Goal: Use online tool/utility: Utilize a website feature to perform a specific function

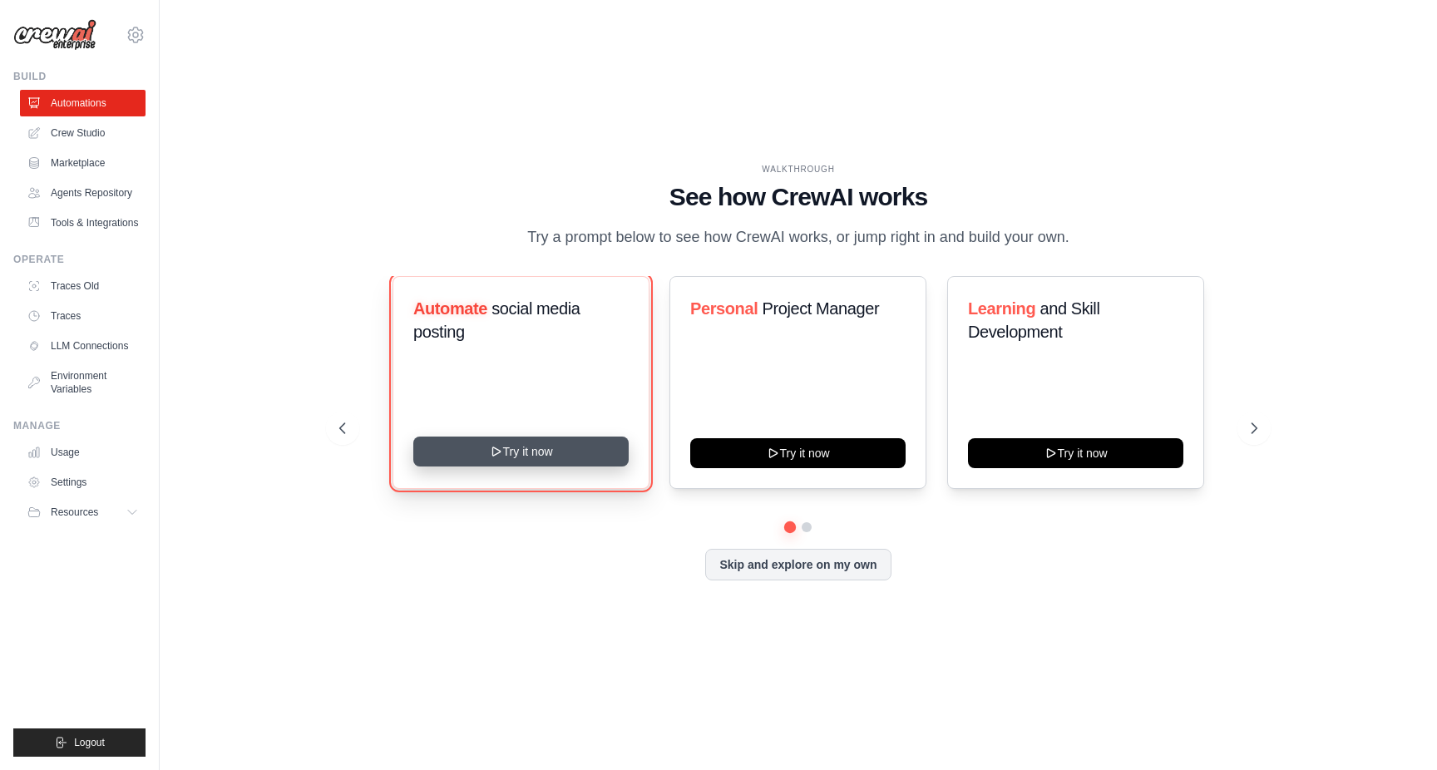
click at [538, 462] on button "Try it now" at bounding box center [520, 452] width 215 height 30
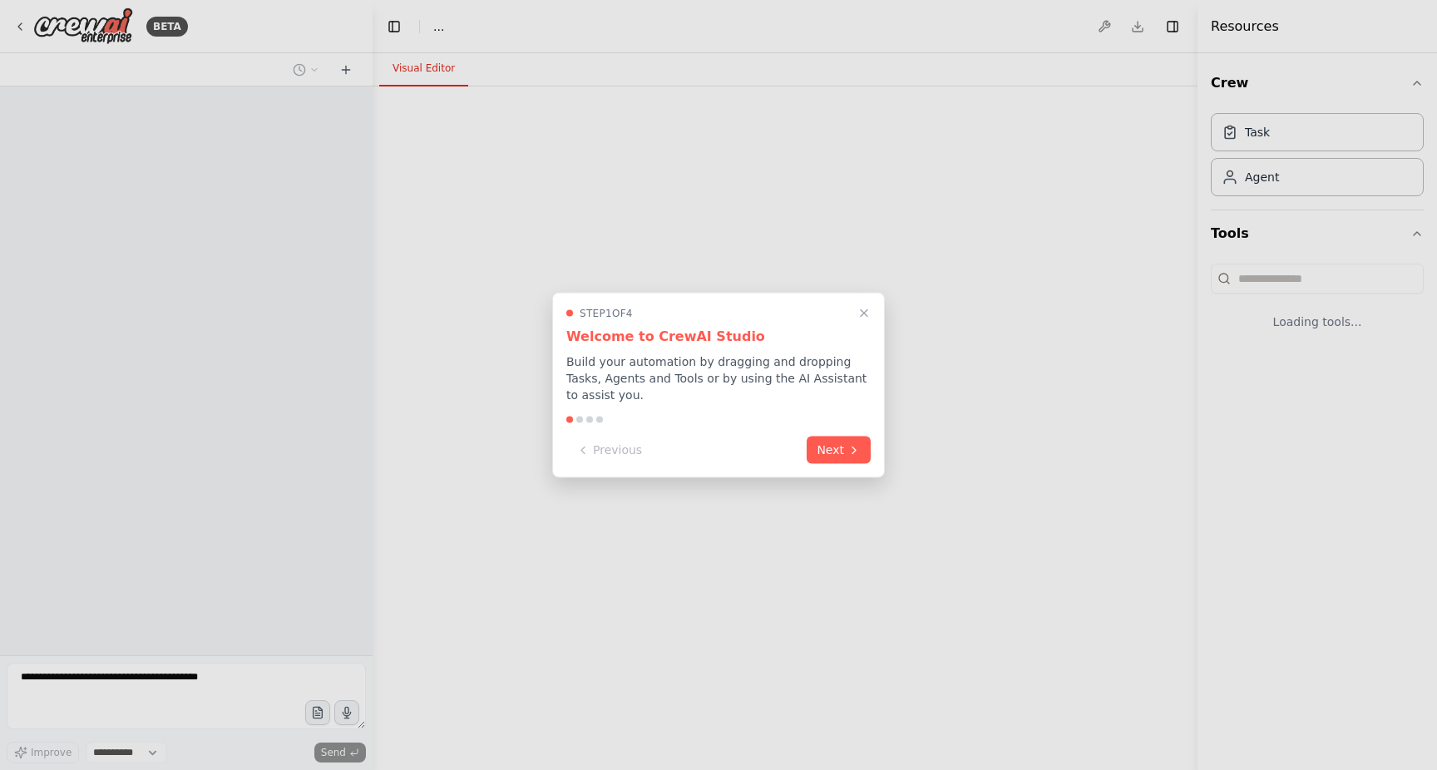
select select "****"
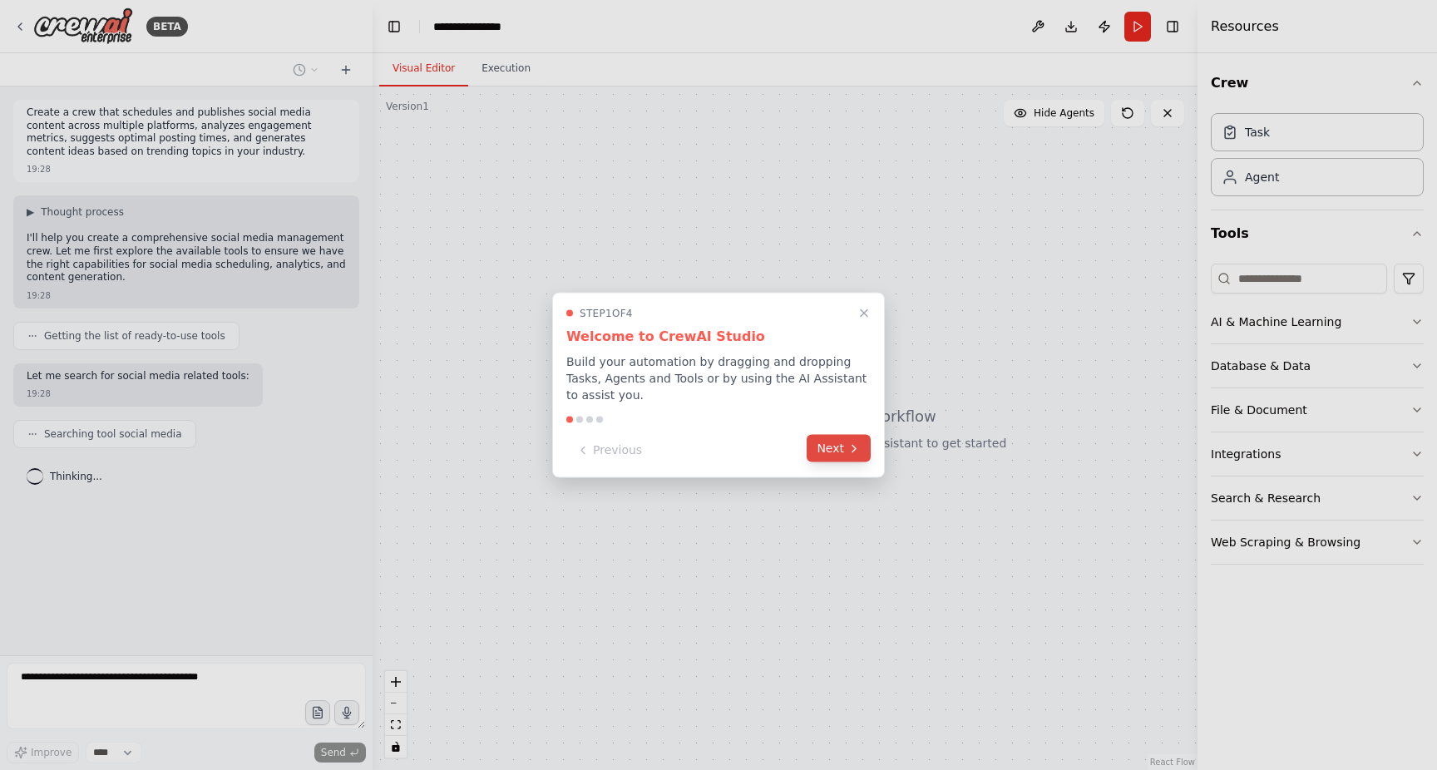
click at [847, 456] on button "Next" at bounding box center [839, 448] width 64 height 27
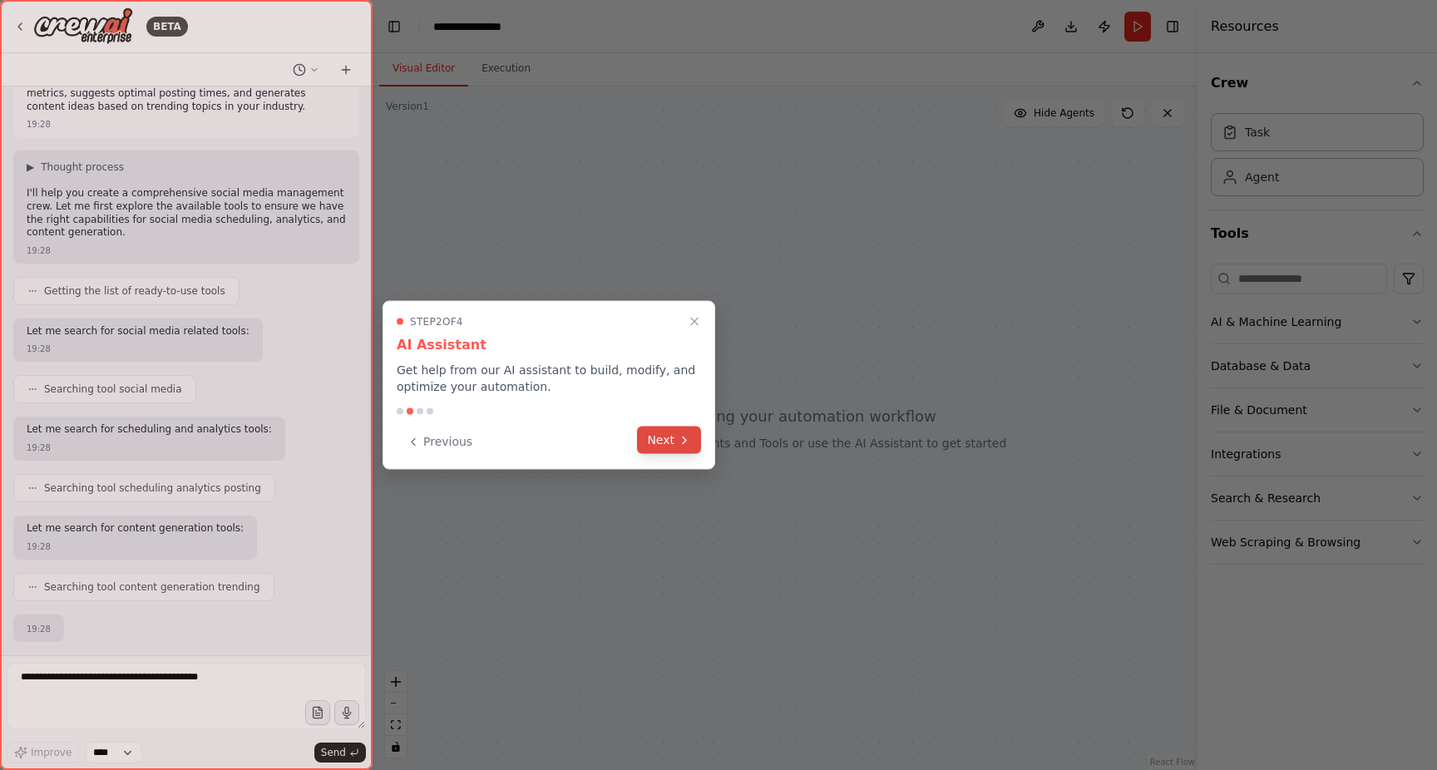
scroll to position [145, 0]
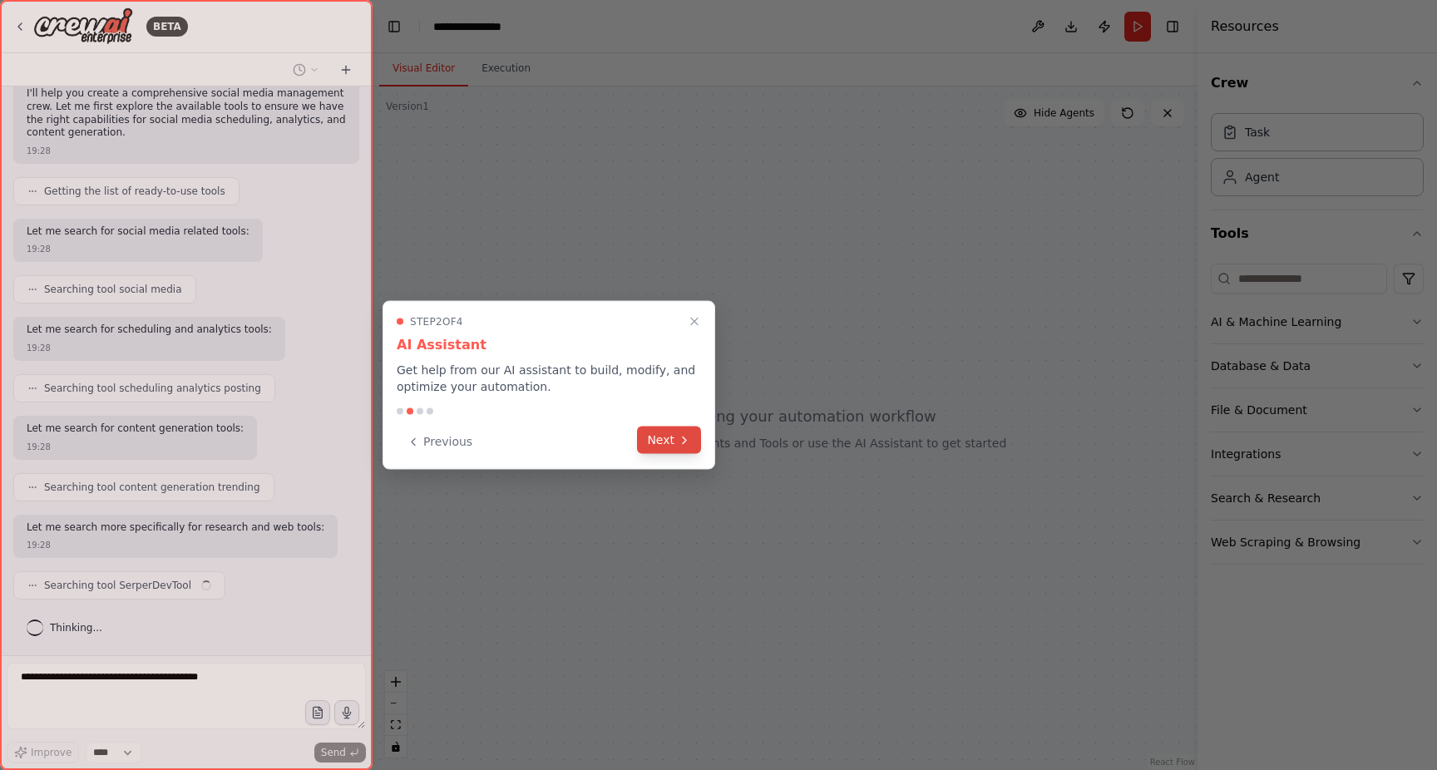
click at [653, 440] on button "Next" at bounding box center [669, 440] width 64 height 27
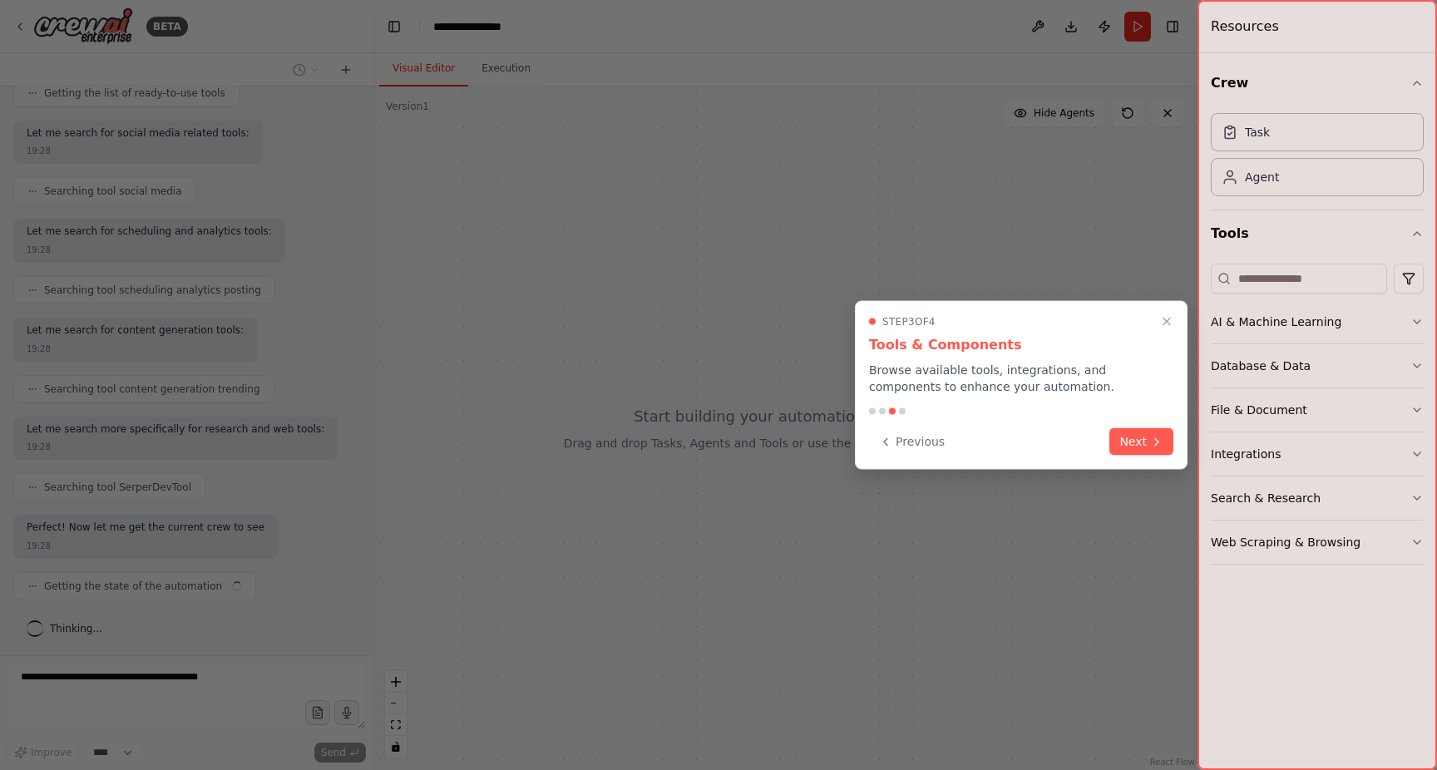
scroll to position [256, 0]
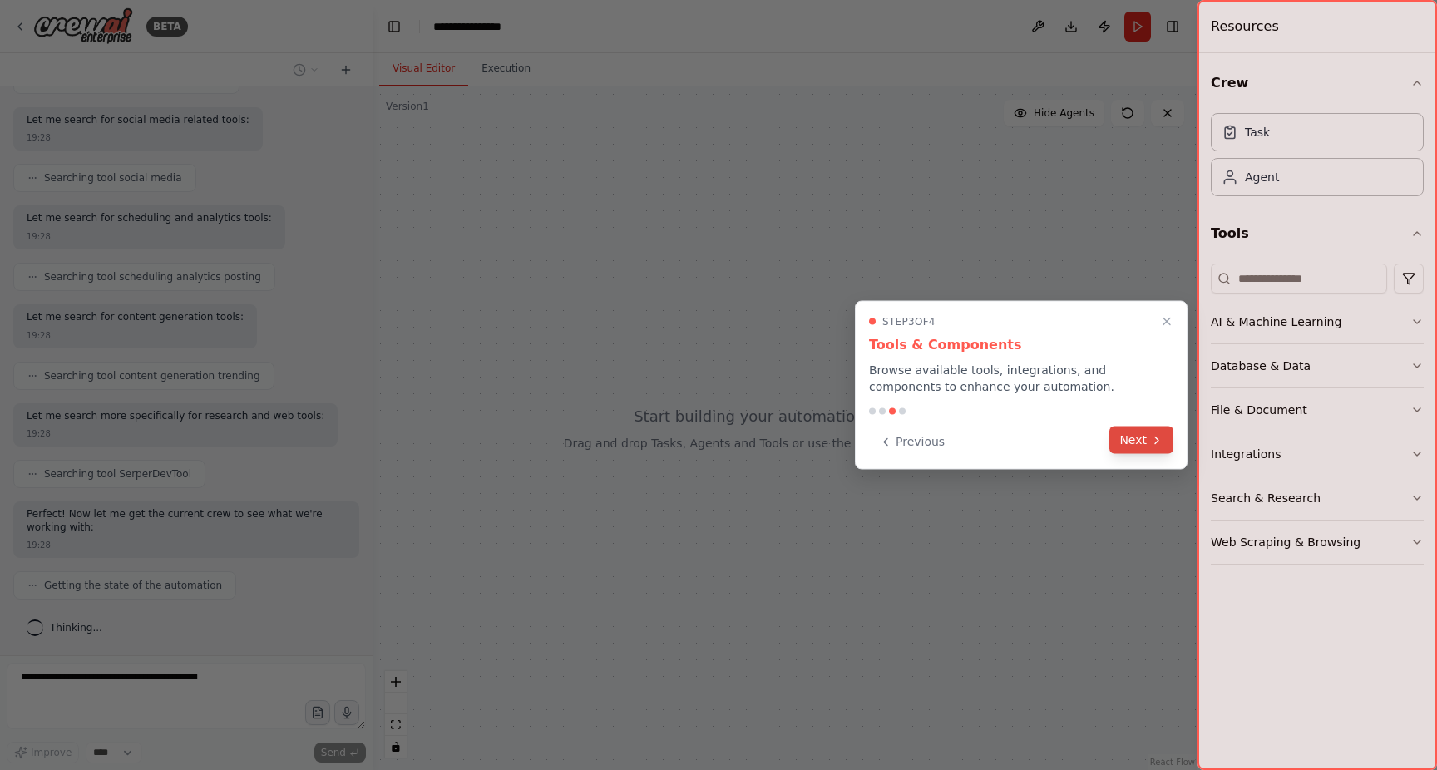
click at [1143, 441] on button "Next" at bounding box center [1142, 440] width 64 height 27
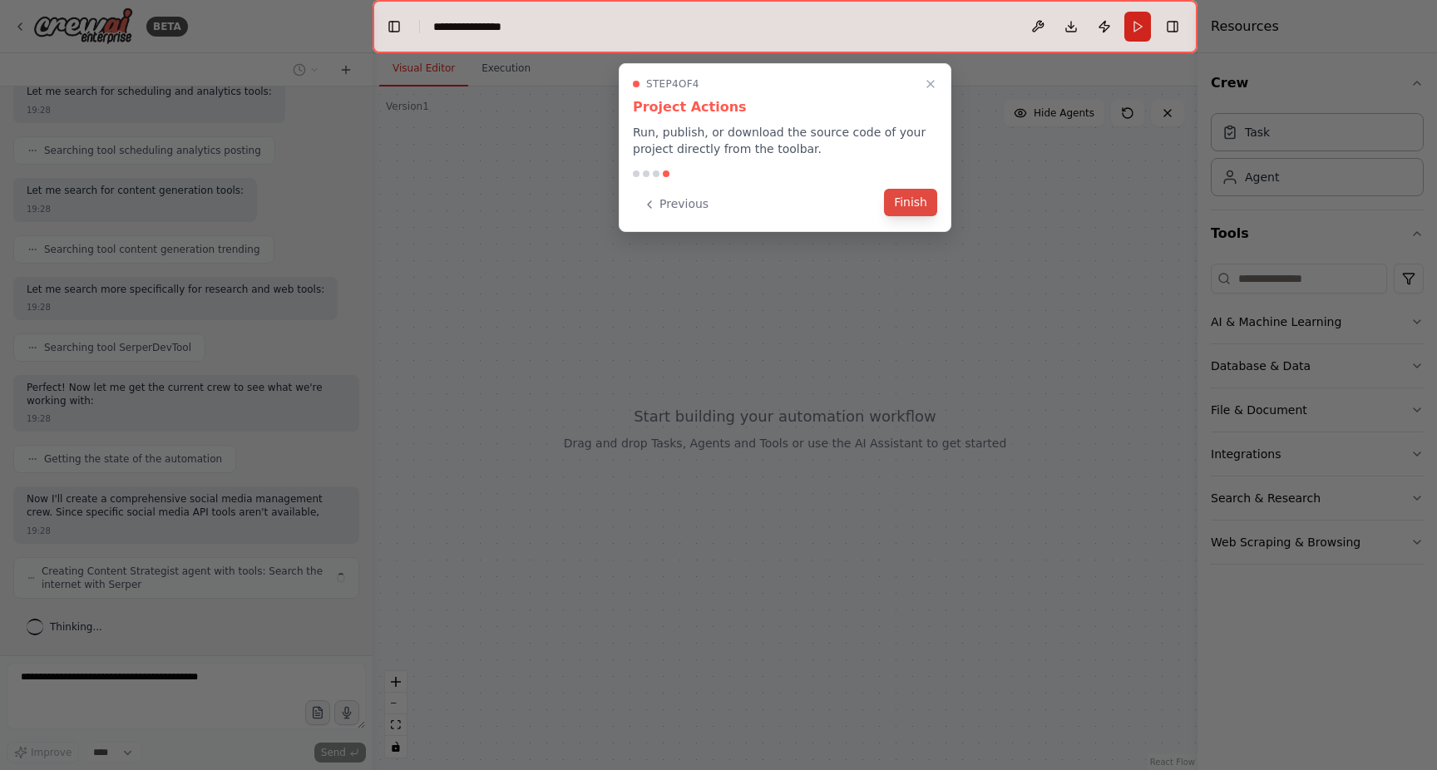
click at [919, 205] on button "Finish" at bounding box center [910, 202] width 53 height 27
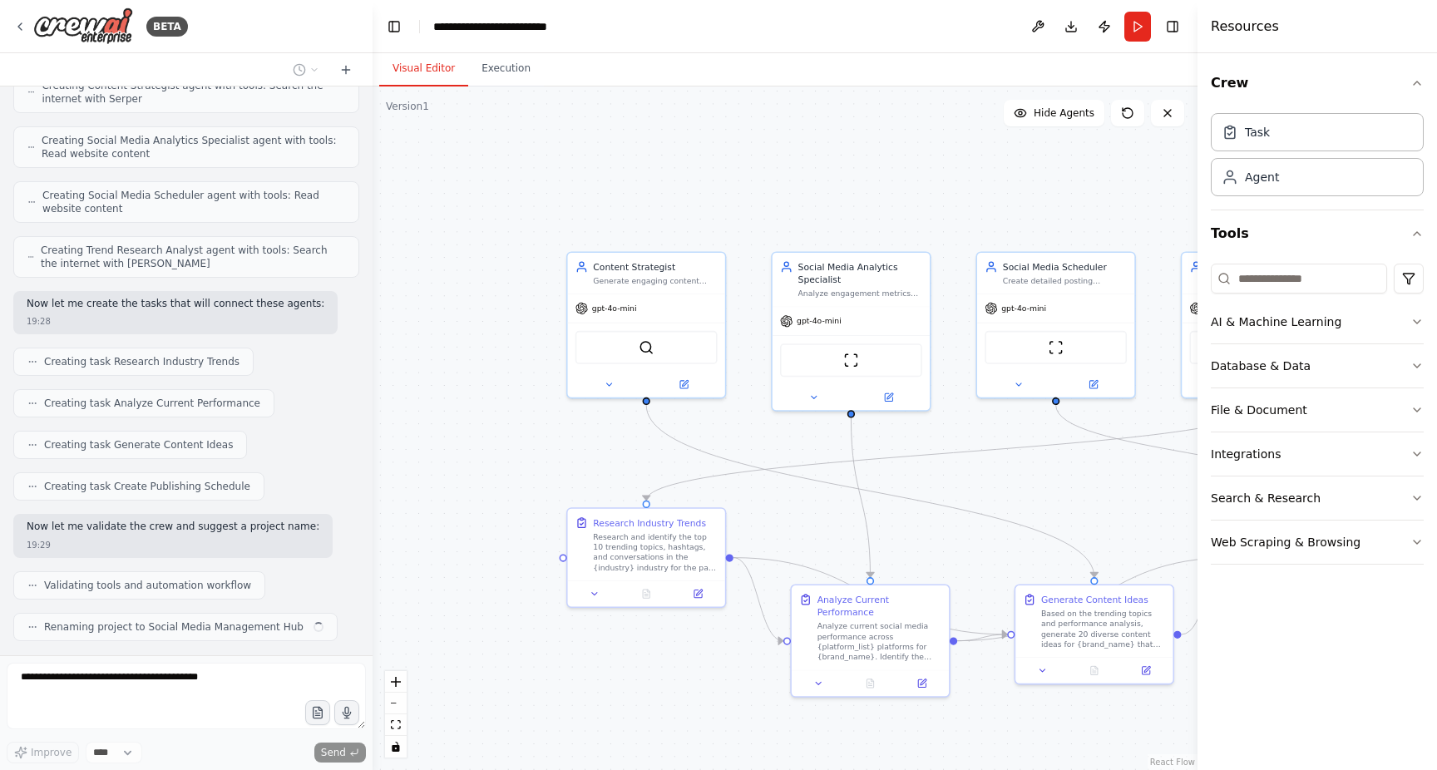
scroll to position [965, 0]
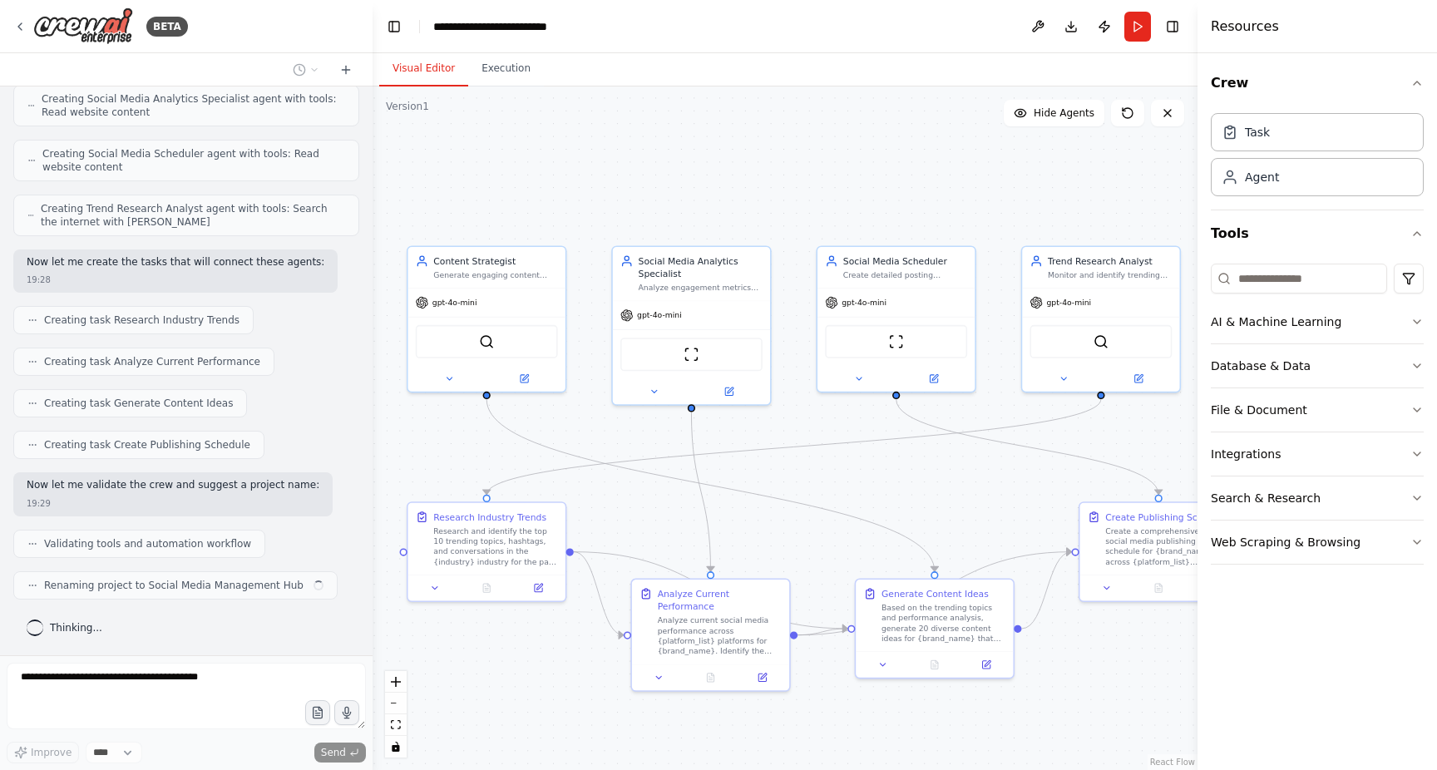
drag, startPoint x: 1053, startPoint y: 495, endPoint x: 894, endPoint y: 489, distance: 159.0
click at [894, 489] on div ".deletable-edge-delete-btn { width: 20px; height: 20px; border: 0px solid #ffff…" at bounding box center [785, 429] width 825 height 684
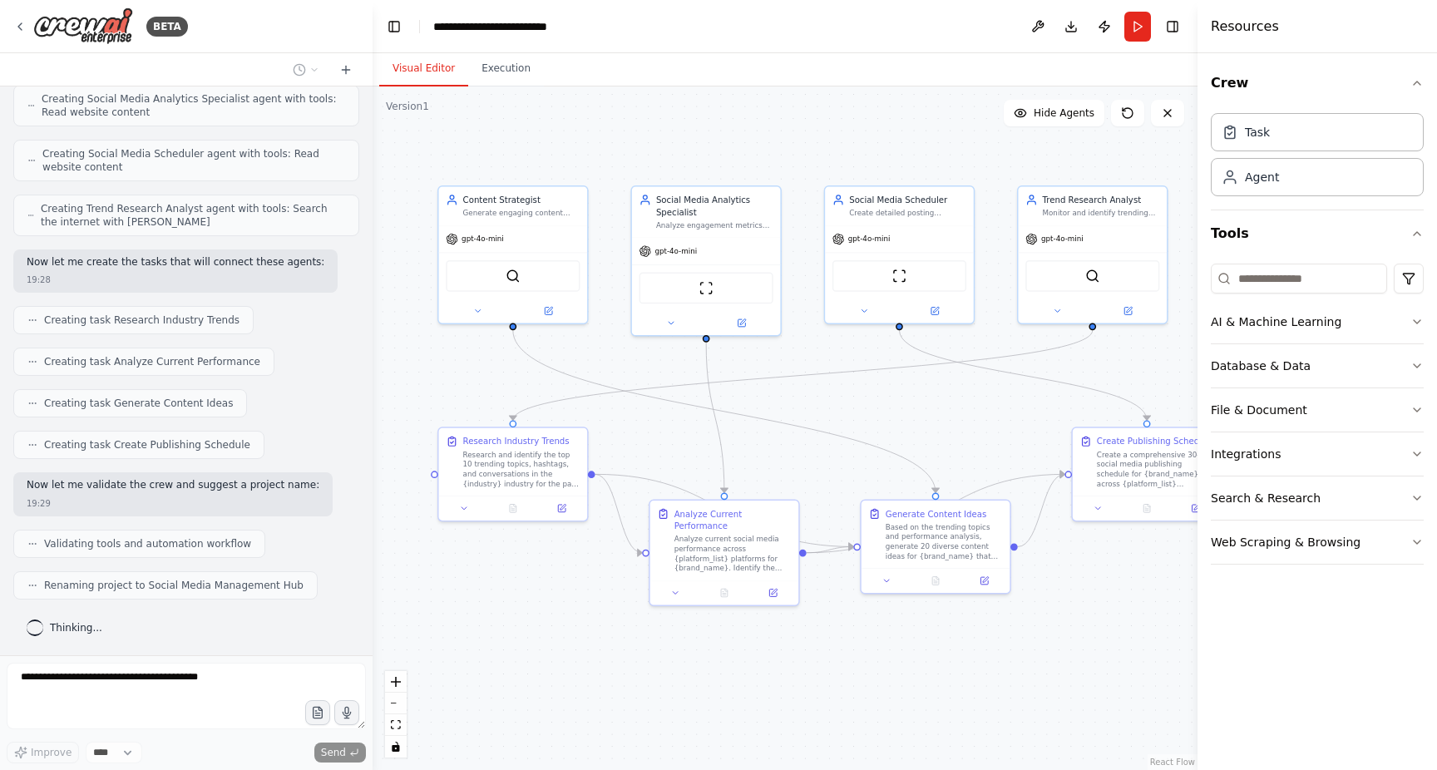
drag, startPoint x: 949, startPoint y: 501, endPoint x: 952, endPoint y: 427, distance: 74.1
click at [952, 427] on div ".deletable-edge-delete-btn { width: 20px; height: 20px; border: 0px solid #ffff…" at bounding box center [785, 429] width 825 height 684
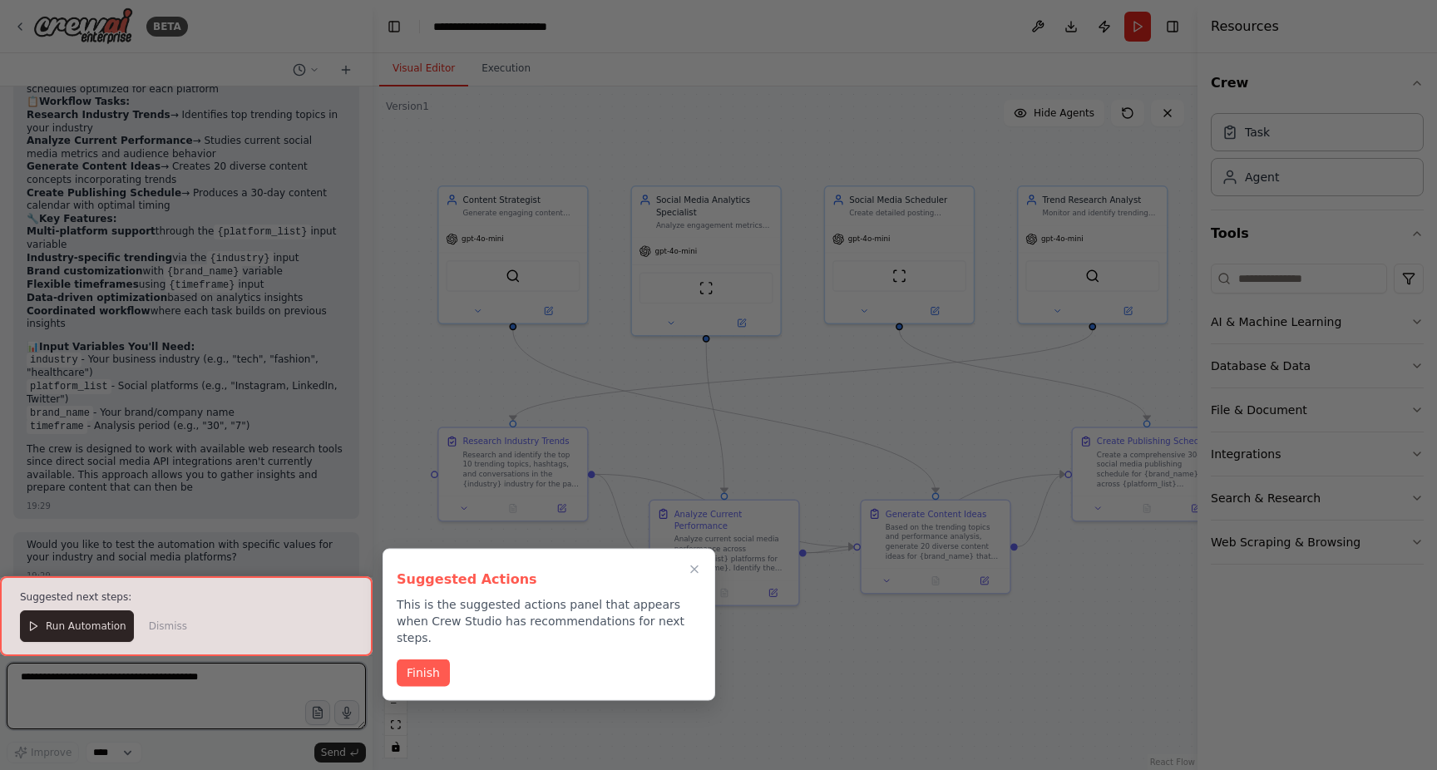
scroll to position [1674, 0]
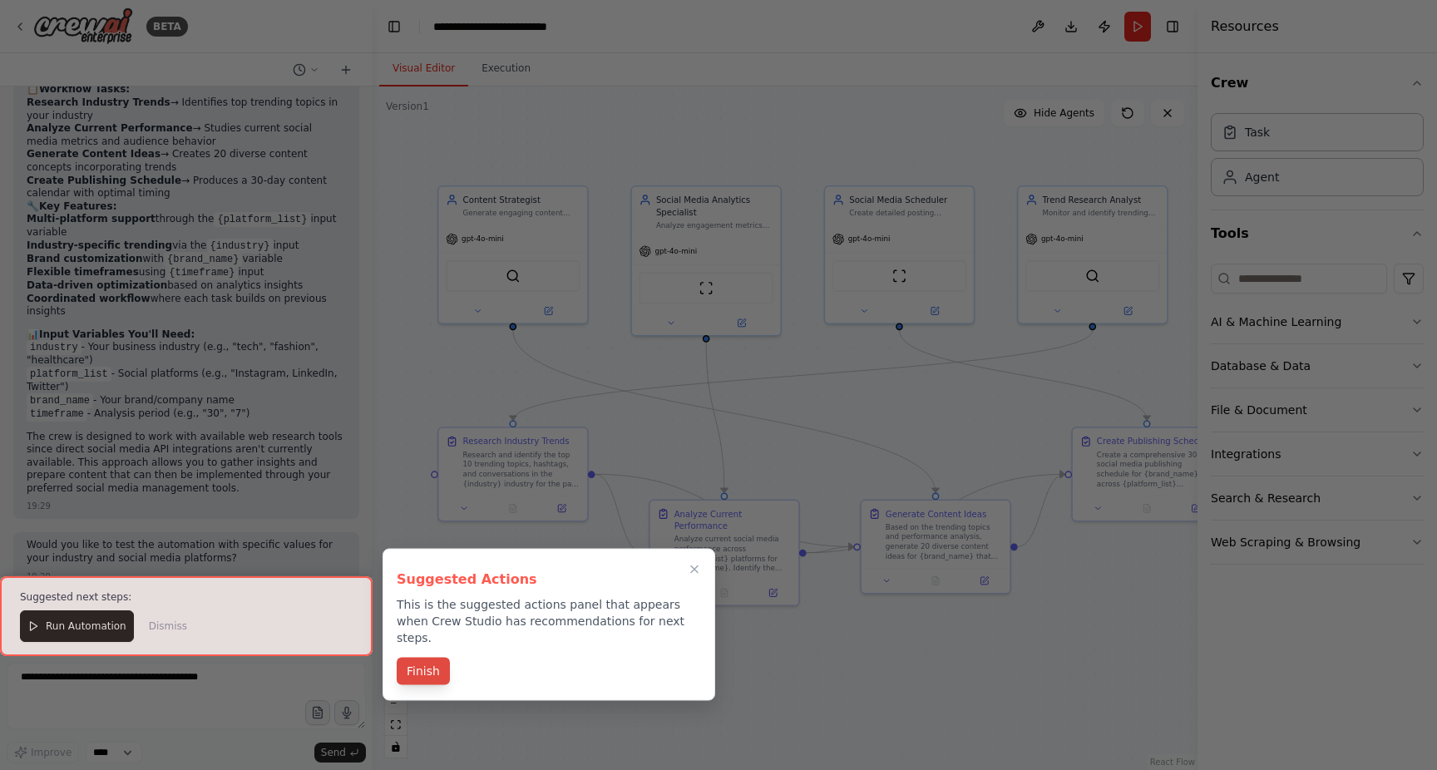
click at [428, 658] on button "Finish" at bounding box center [423, 671] width 53 height 27
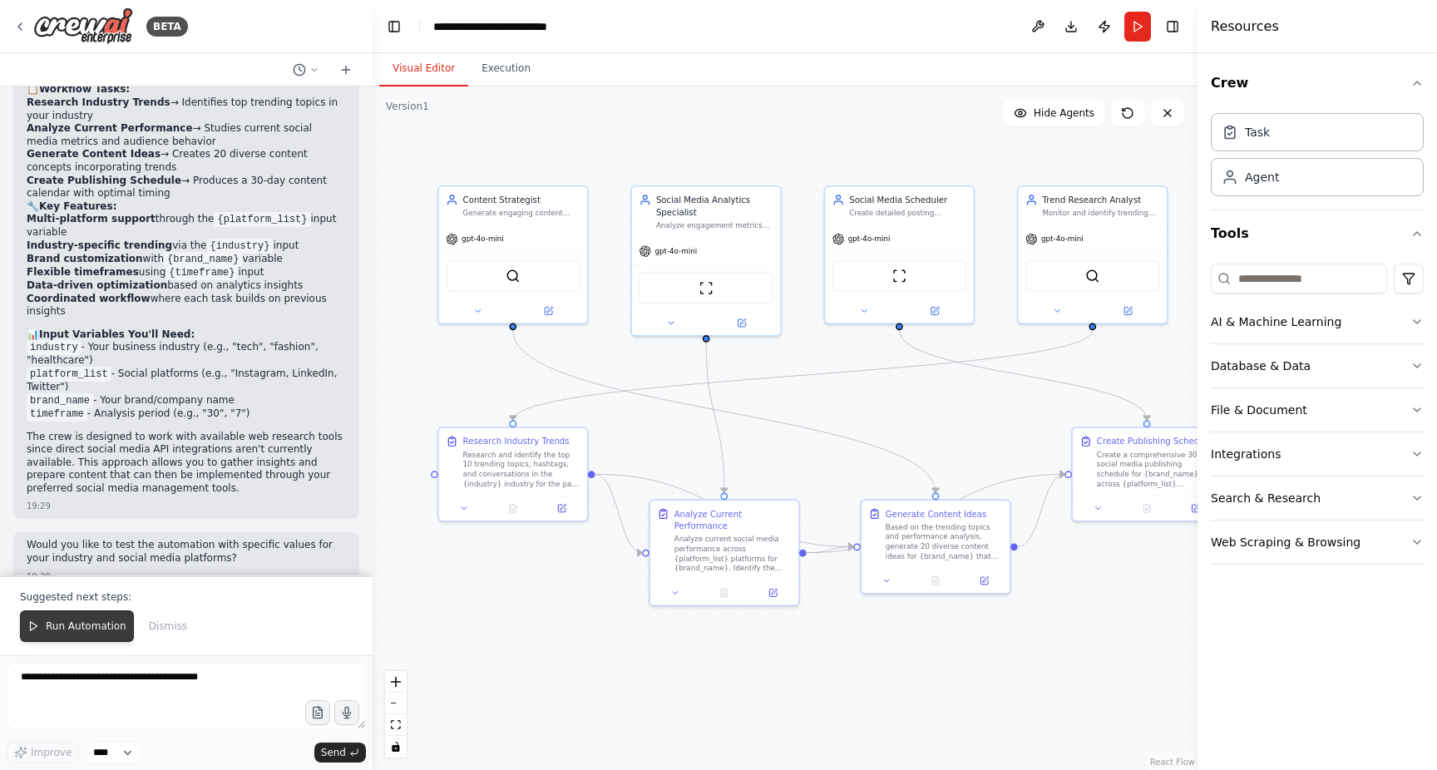
click at [91, 635] on button "Run Automation" at bounding box center [77, 627] width 114 height 32
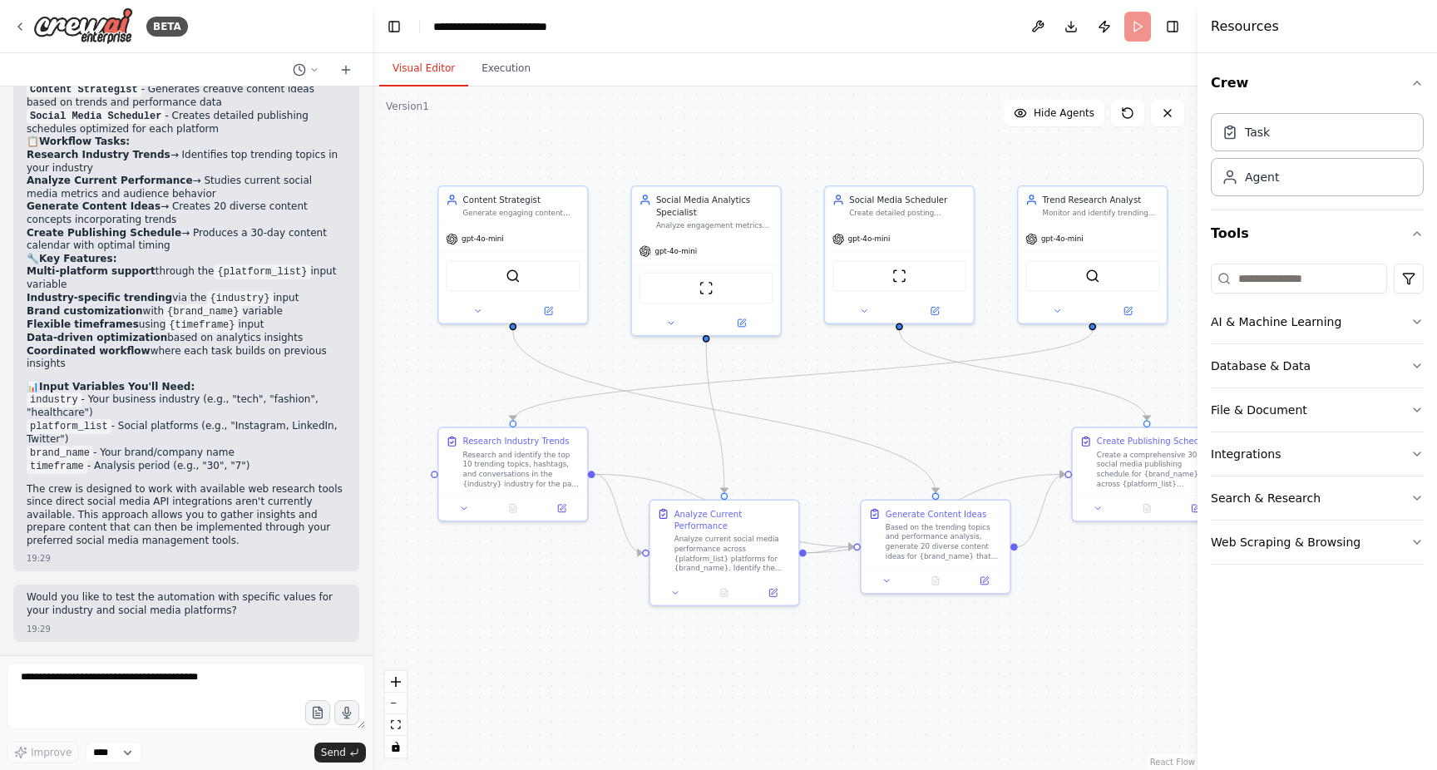
scroll to position [1594, 0]
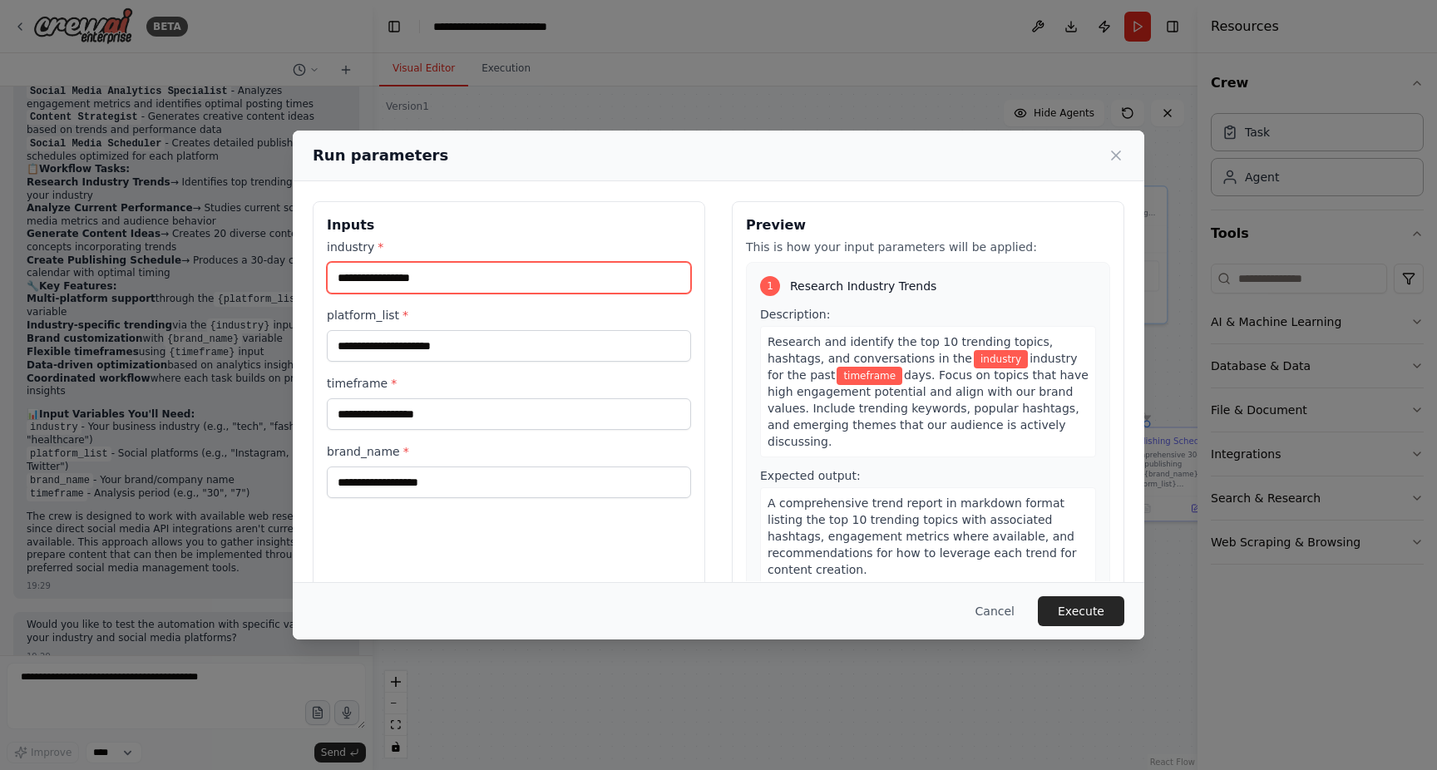
click at [410, 284] on input "industry *" at bounding box center [509, 278] width 364 height 32
type input "**"
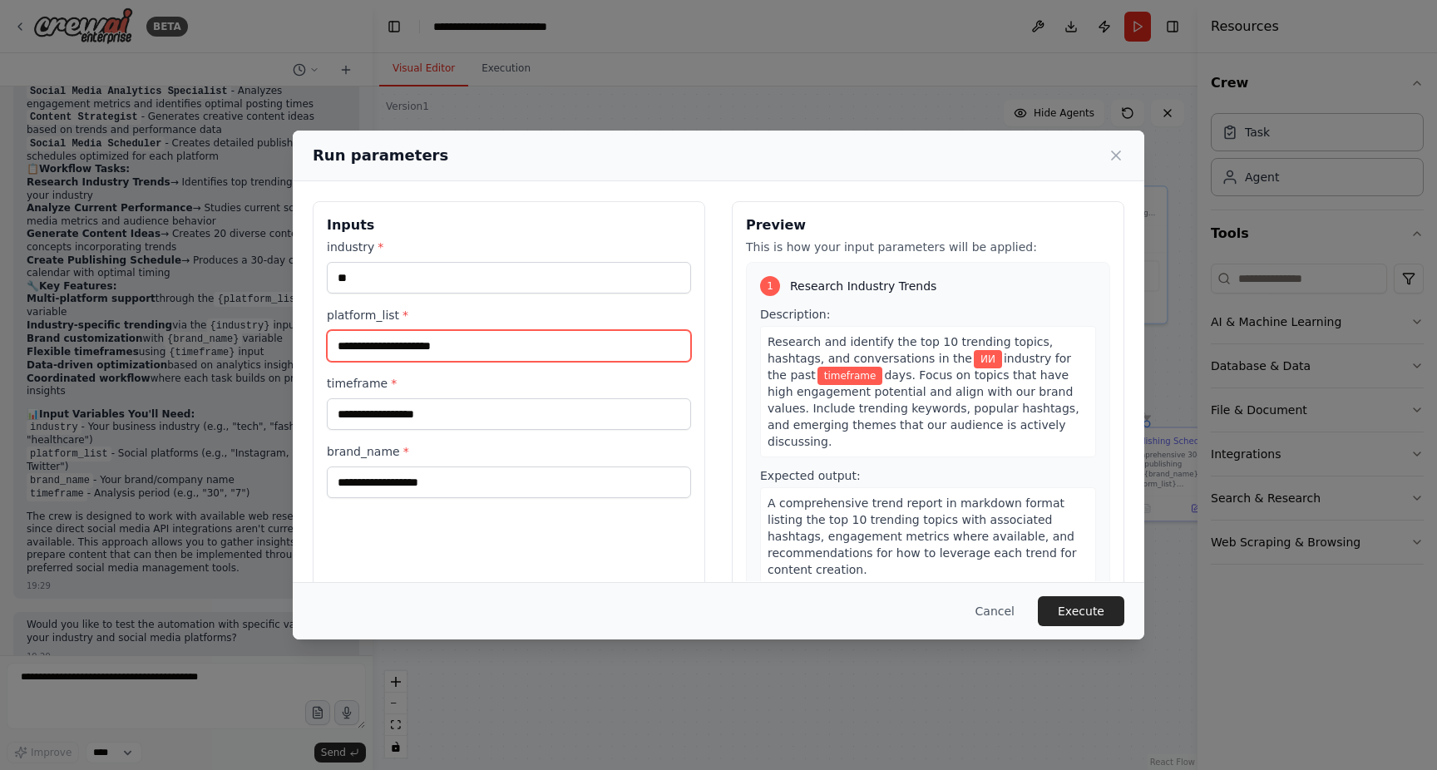
type input "*"
type input "********"
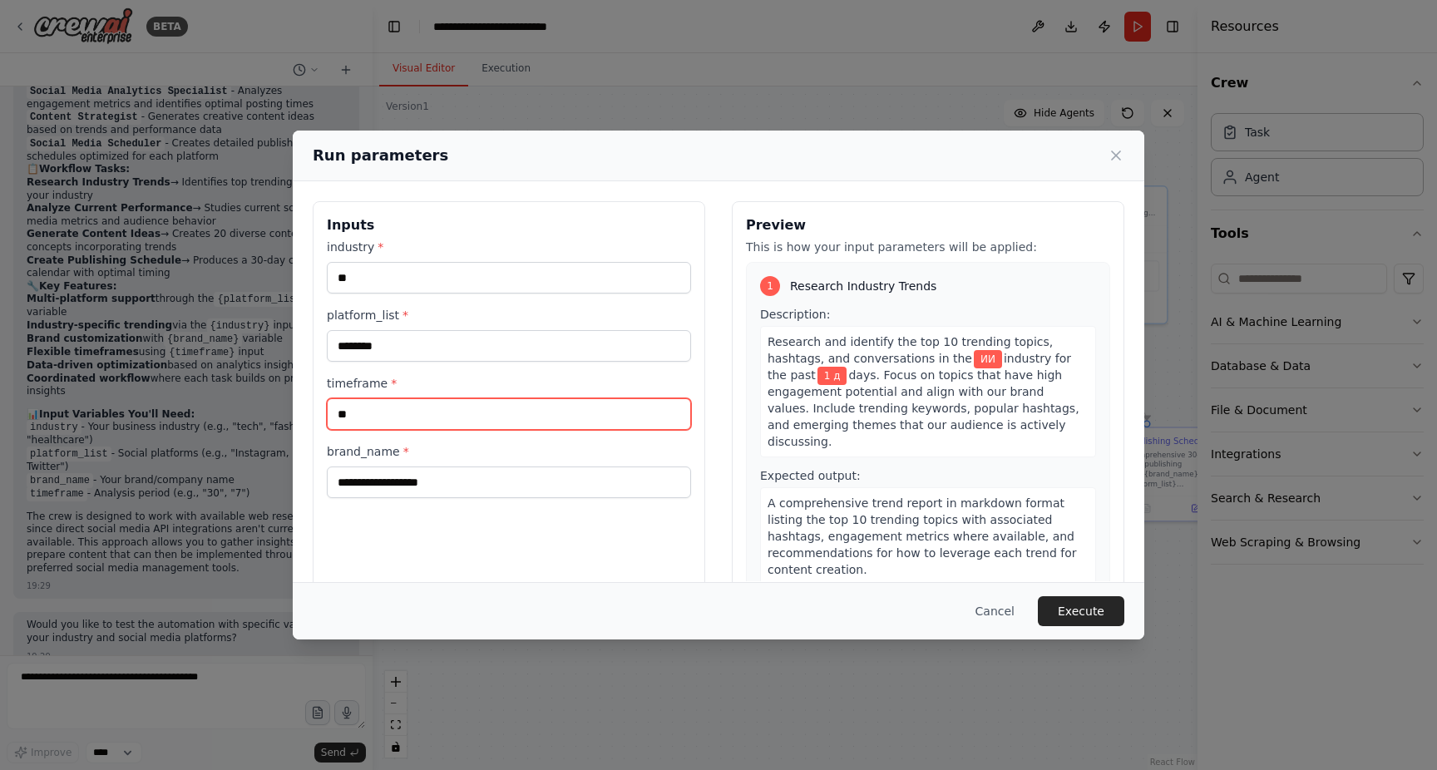
type input "*"
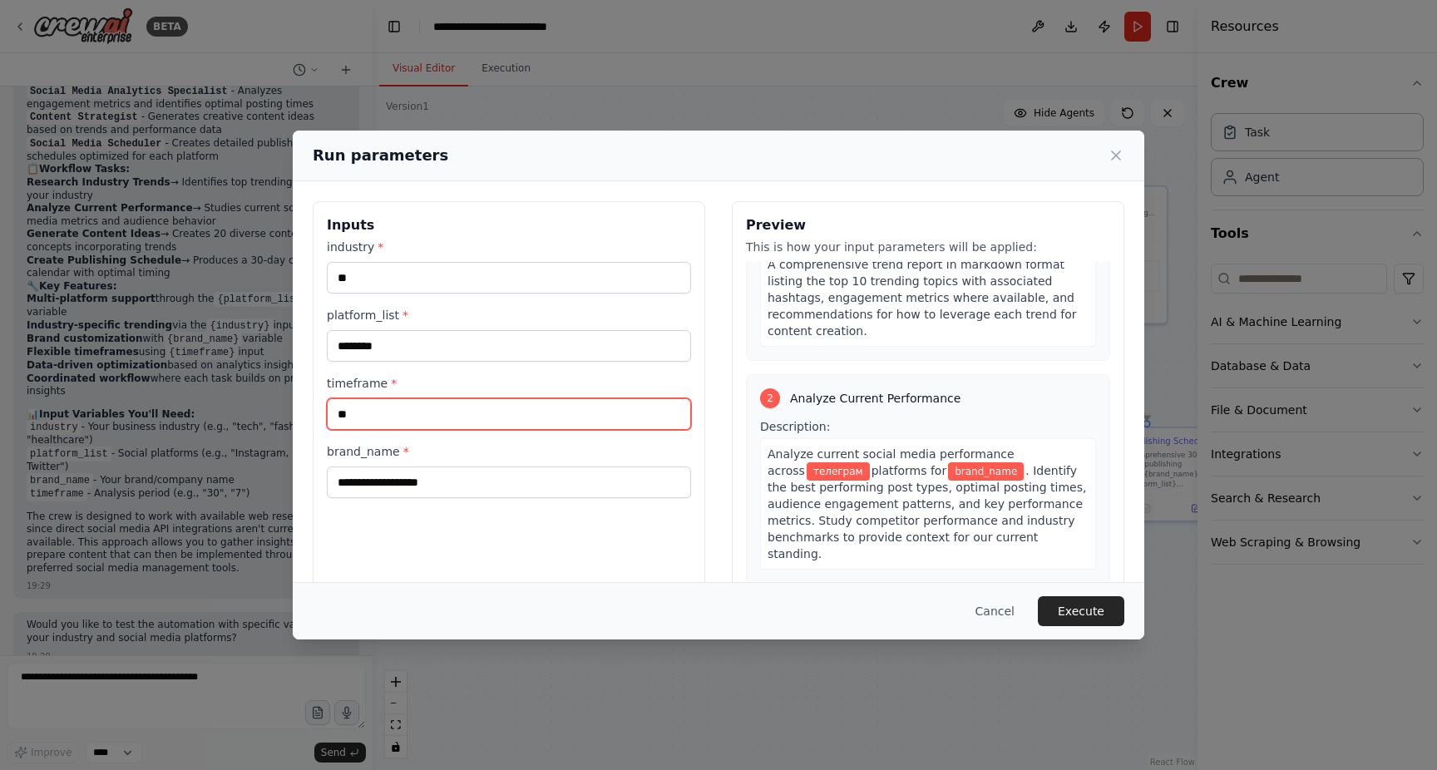
scroll to position [240, 0]
type input "**"
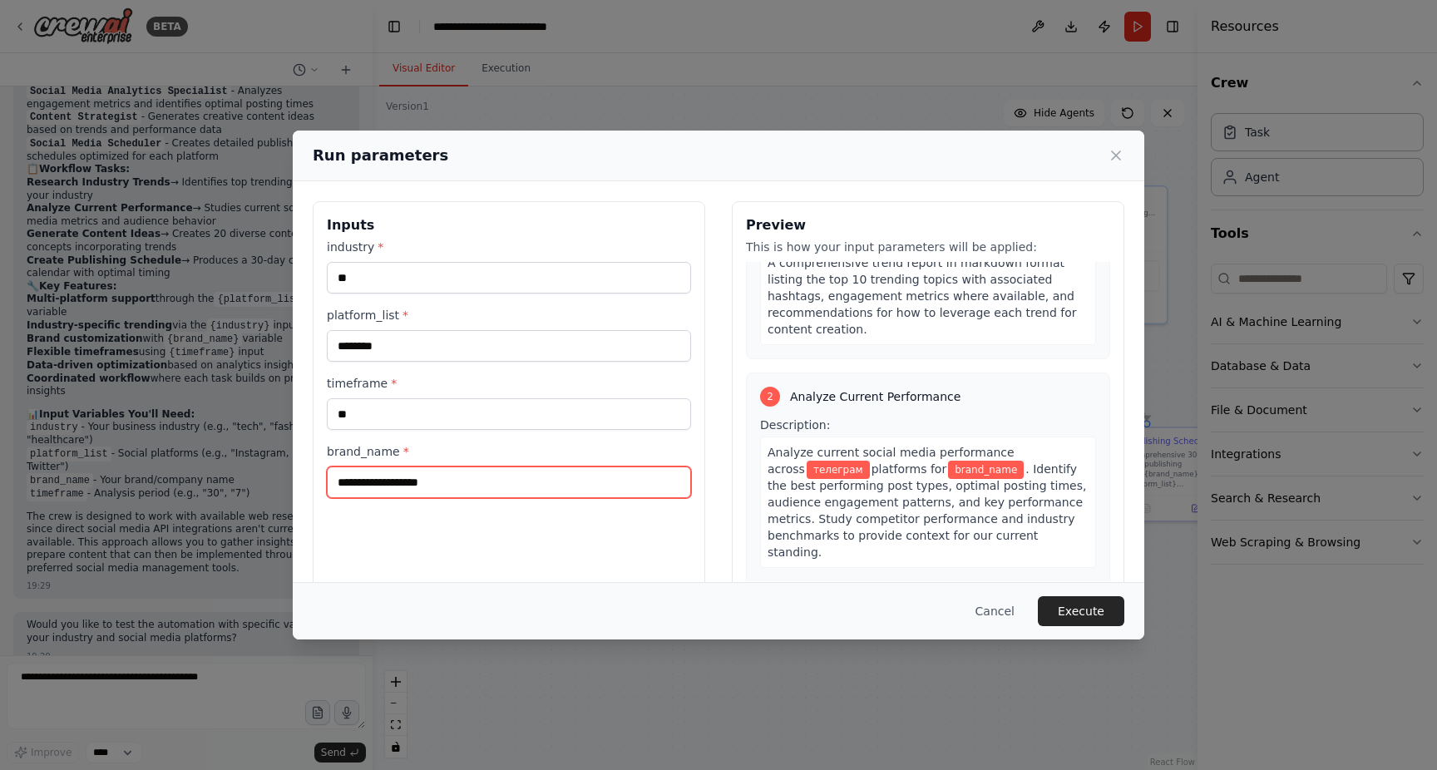
click at [470, 477] on input "brand_name *" at bounding box center [509, 483] width 364 height 32
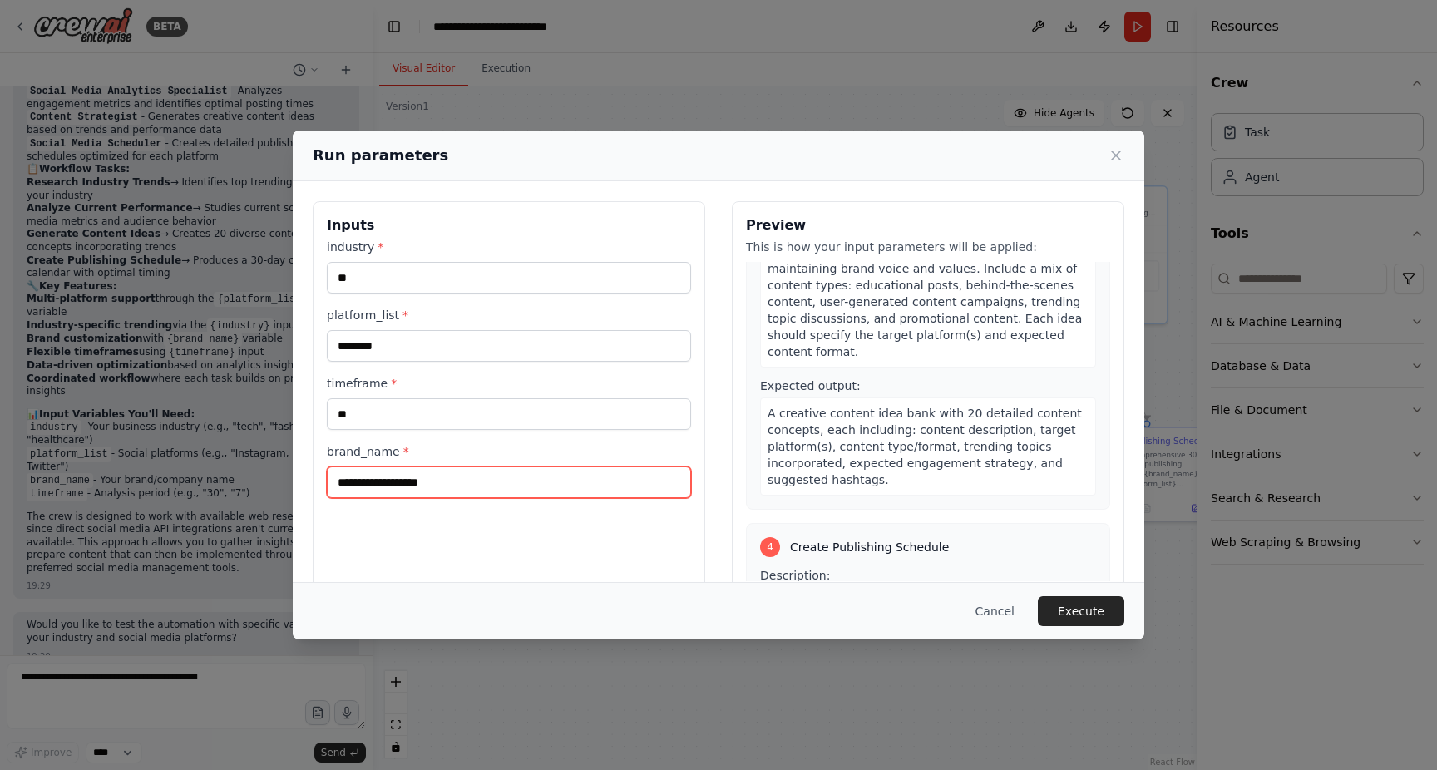
scroll to position [1038, 0]
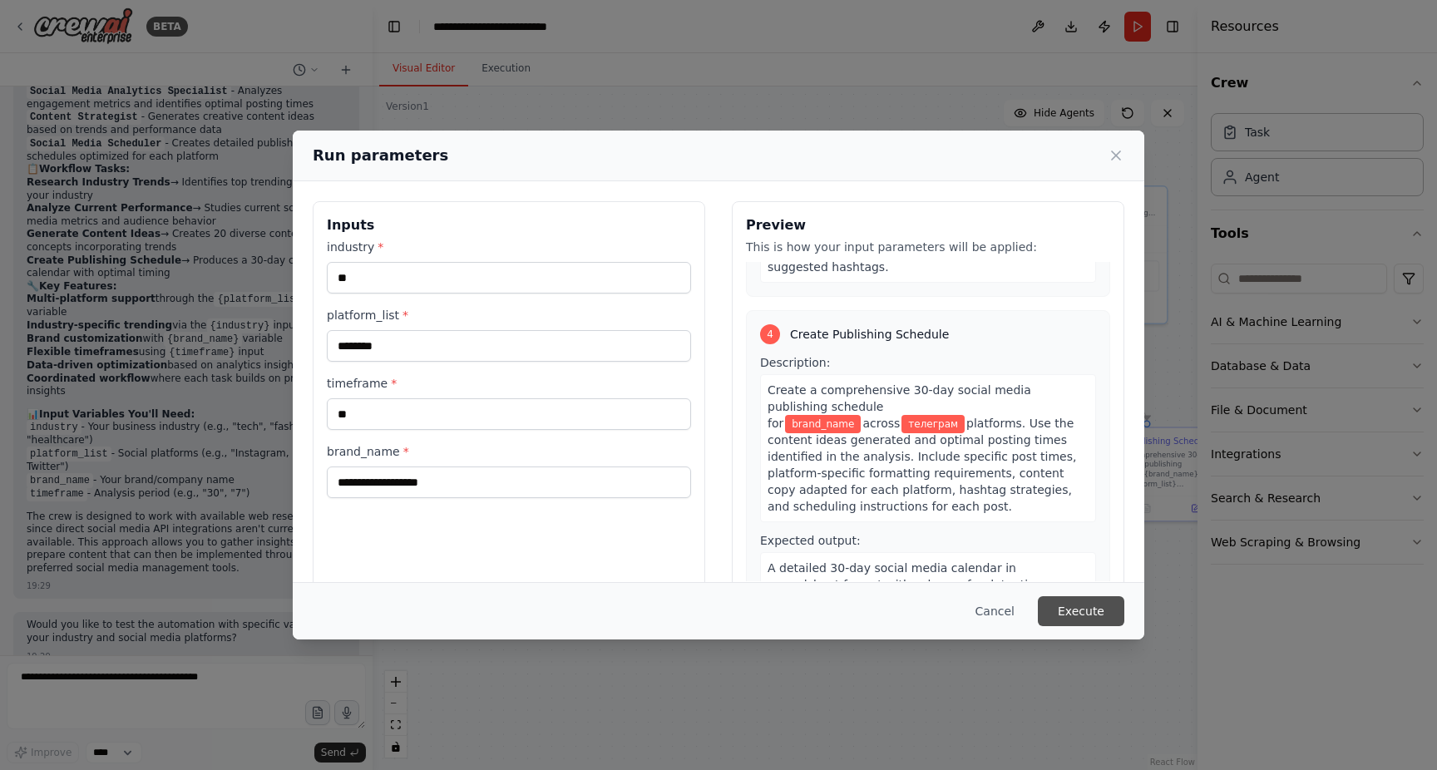
click at [1100, 613] on button "Execute" at bounding box center [1081, 611] width 87 height 30
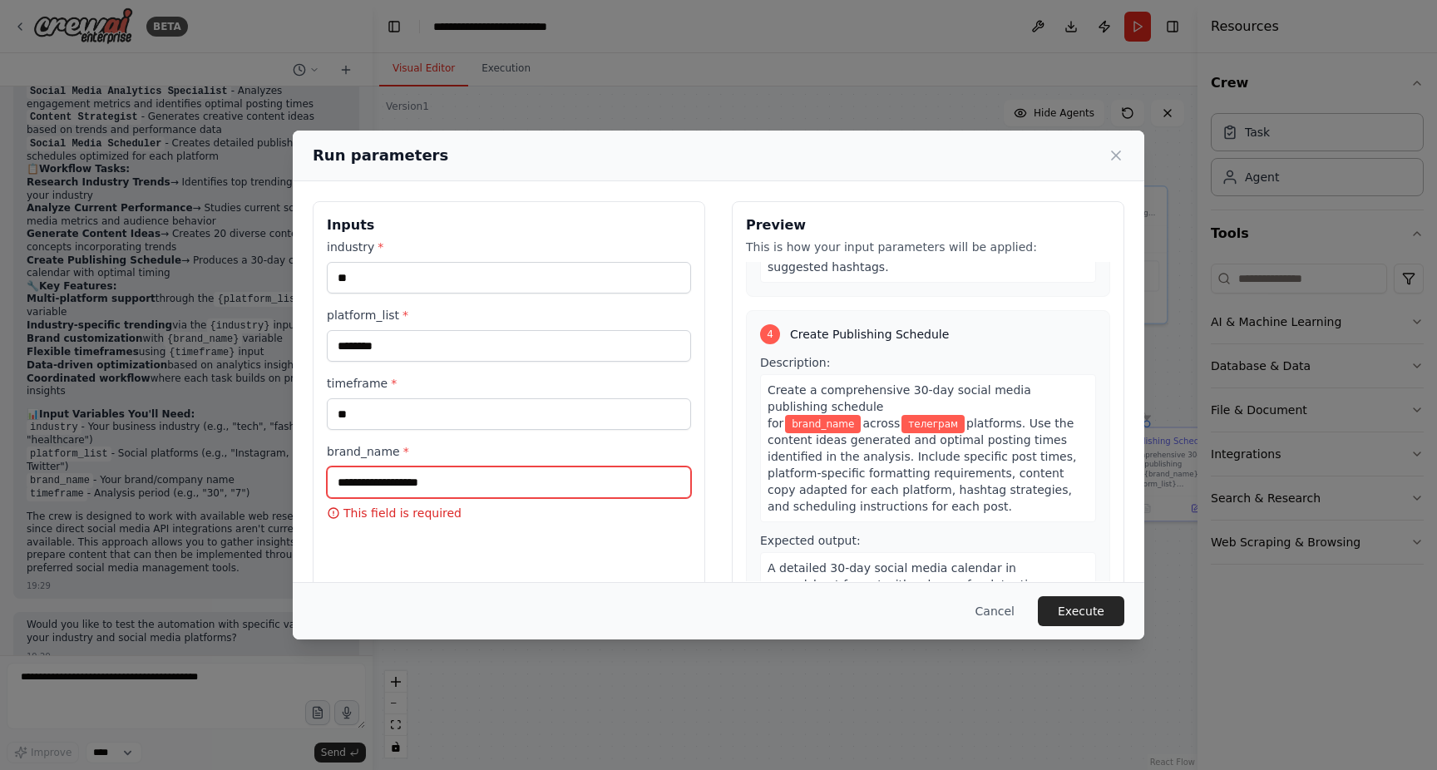
click at [474, 487] on input "brand_name *" at bounding box center [509, 483] width 364 height 32
type input "**********"
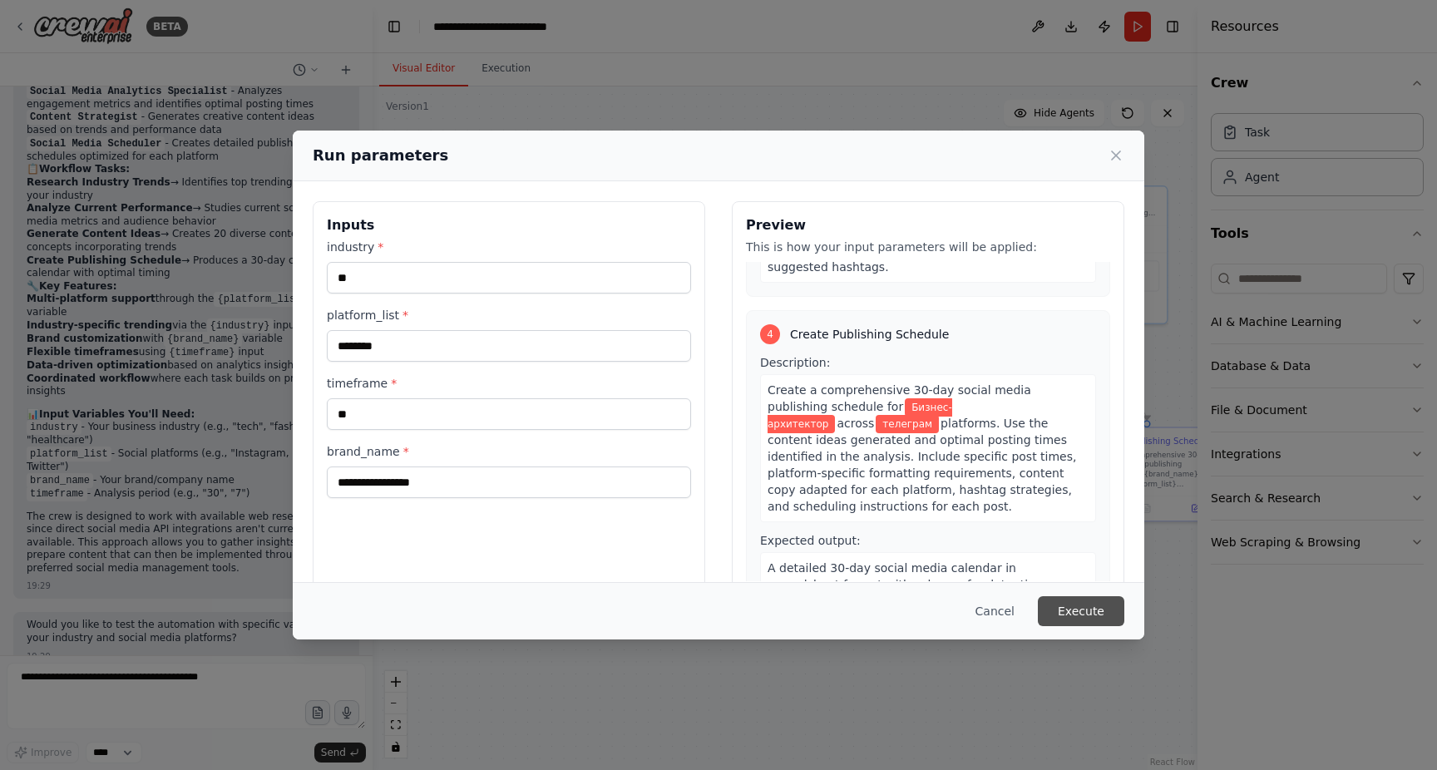
click at [1110, 613] on button "Execute" at bounding box center [1081, 611] width 87 height 30
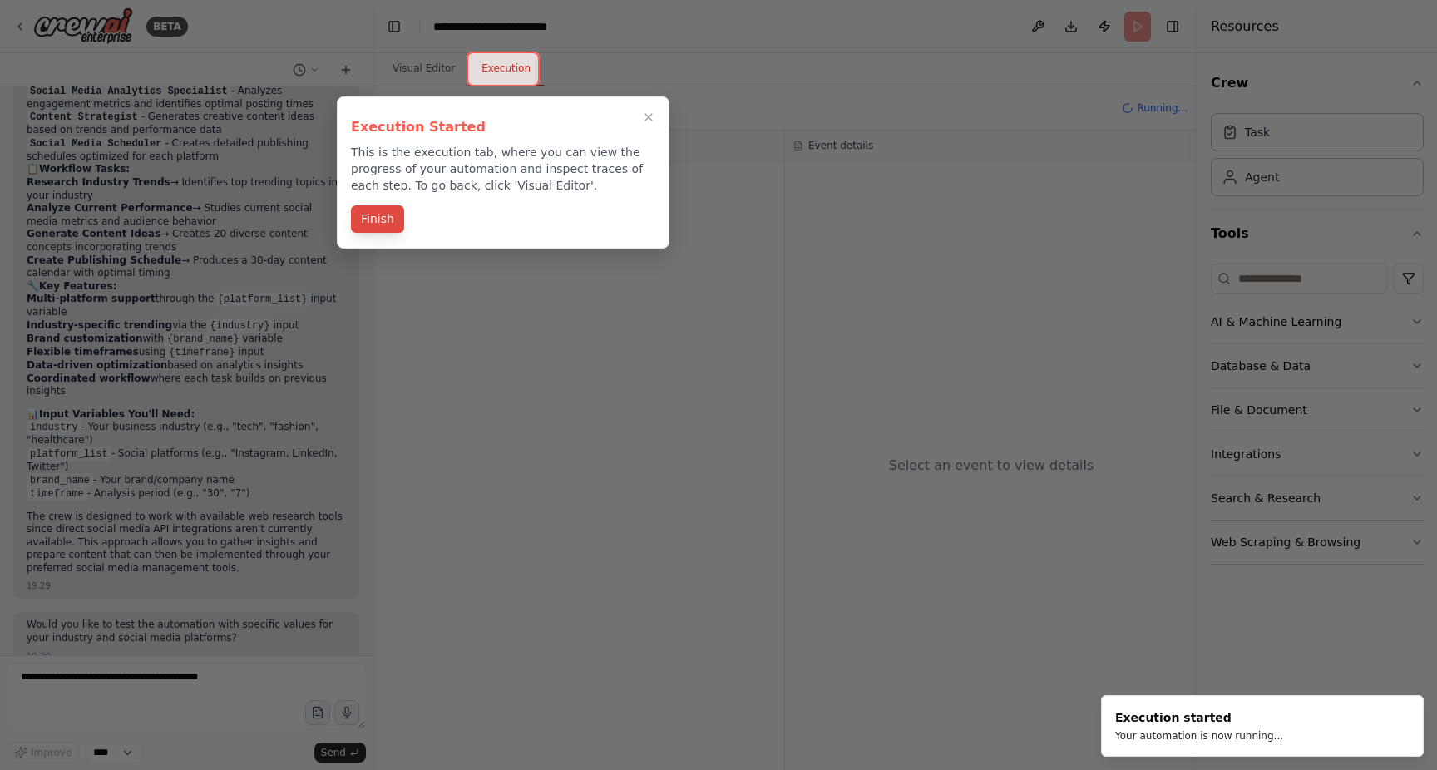
click at [384, 220] on button "Finish" at bounding box center [377, 218] width 53 height 27
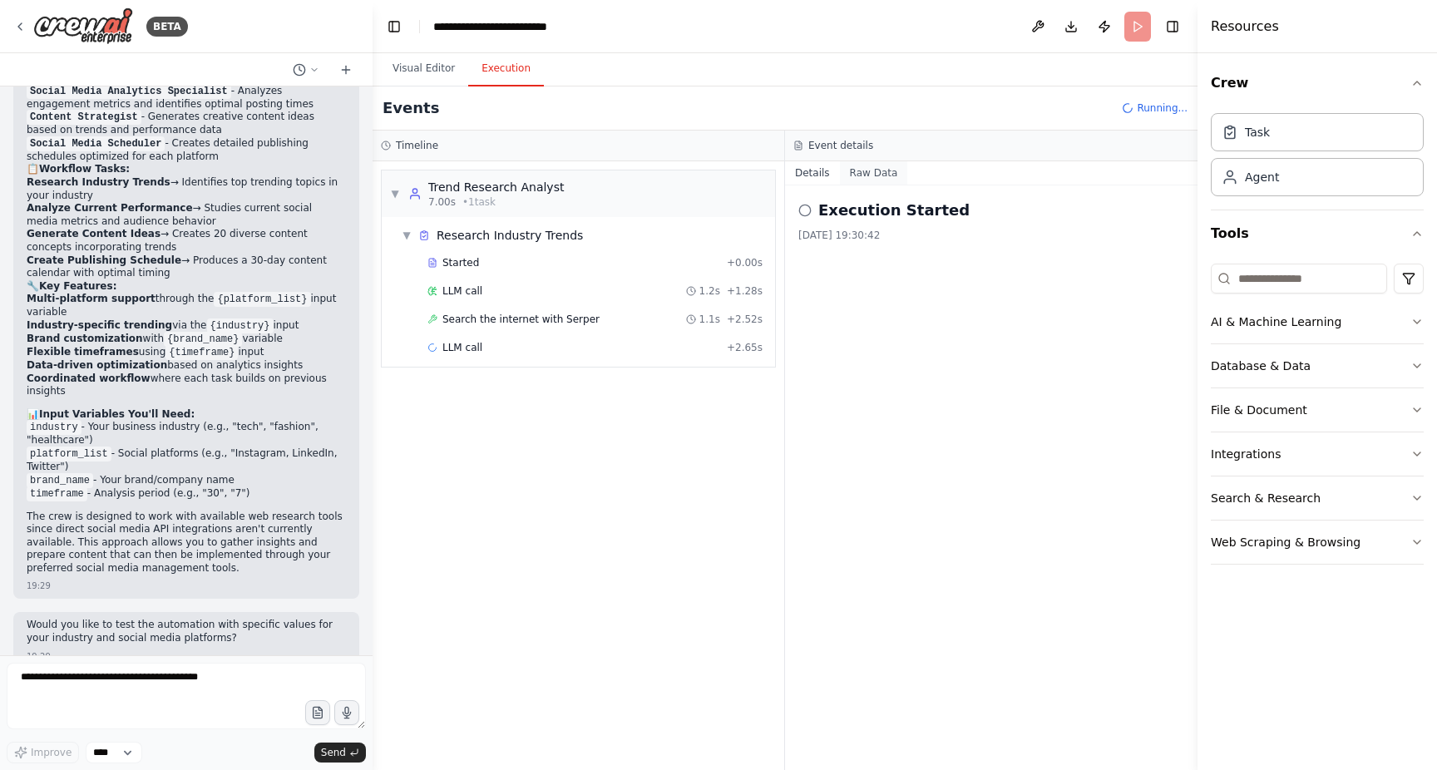
click at [866, 176] on button "Raw Data" at bounding box center [874, 172] width 68 height 23
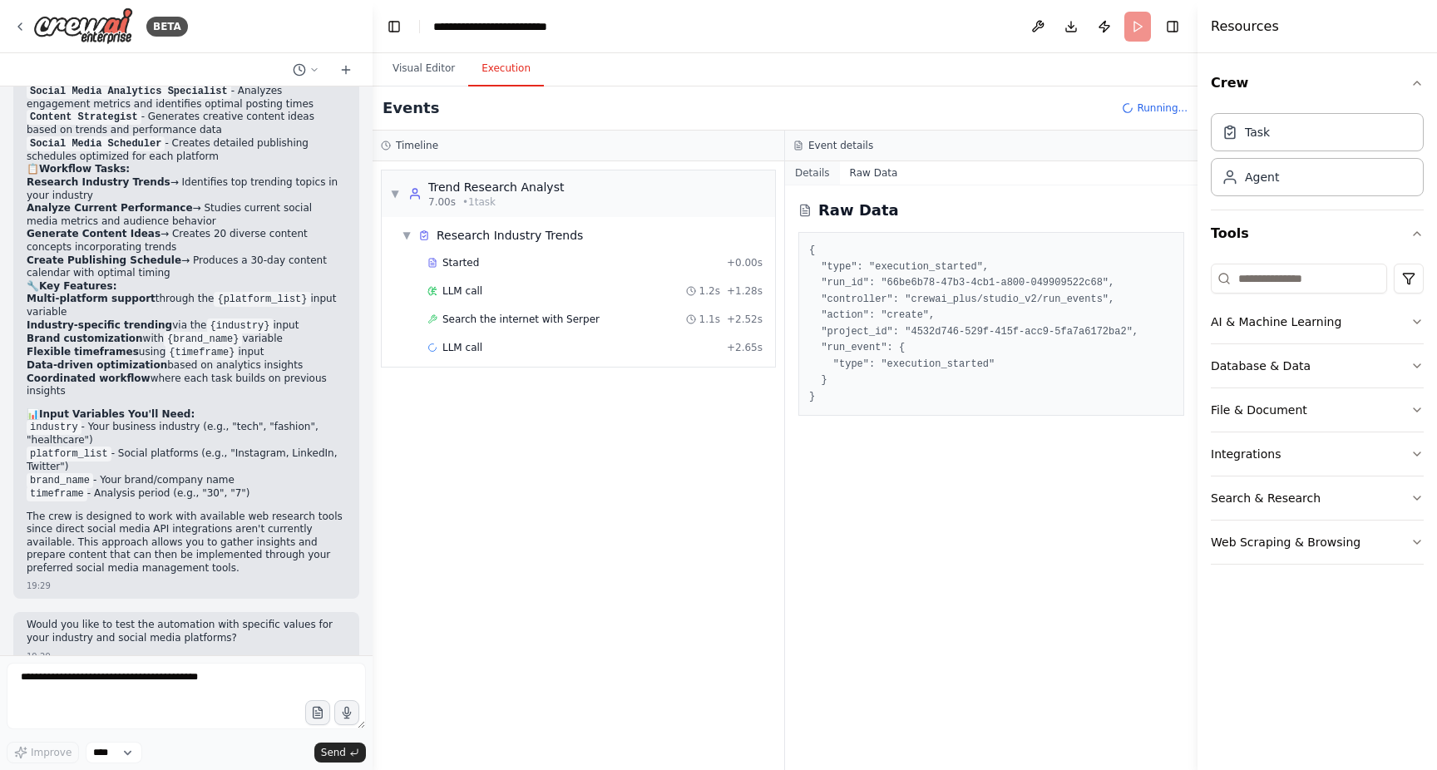
click at [809, 178] on button "Details" at bounding box center [812, 172] width 55 height 23
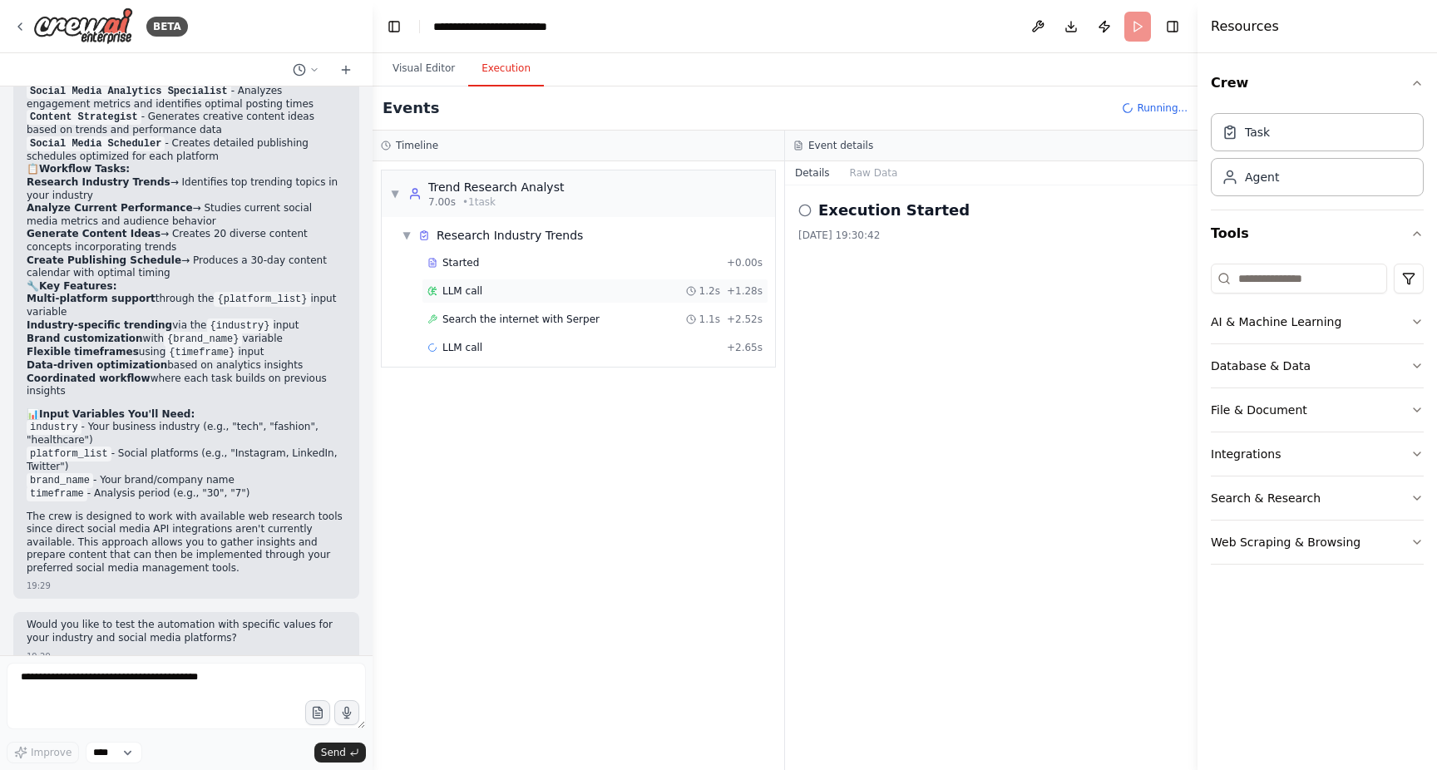
click at [473, 292] on span "LLM call" at bounding box center [462, 290] width 40 height 13
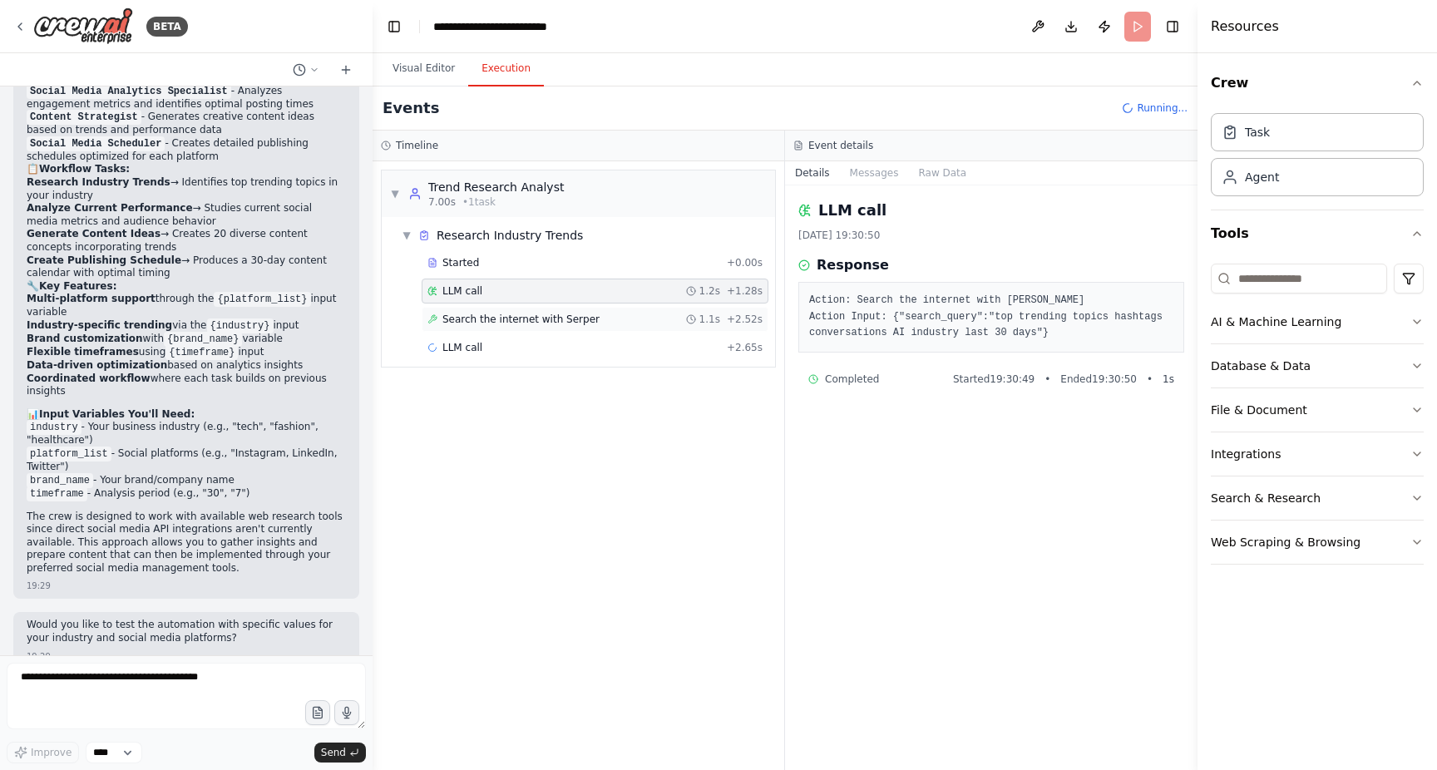
click at [499, 316] on span "Search the internet with Serper" at bounding box center [520, 319] width 157 height 13
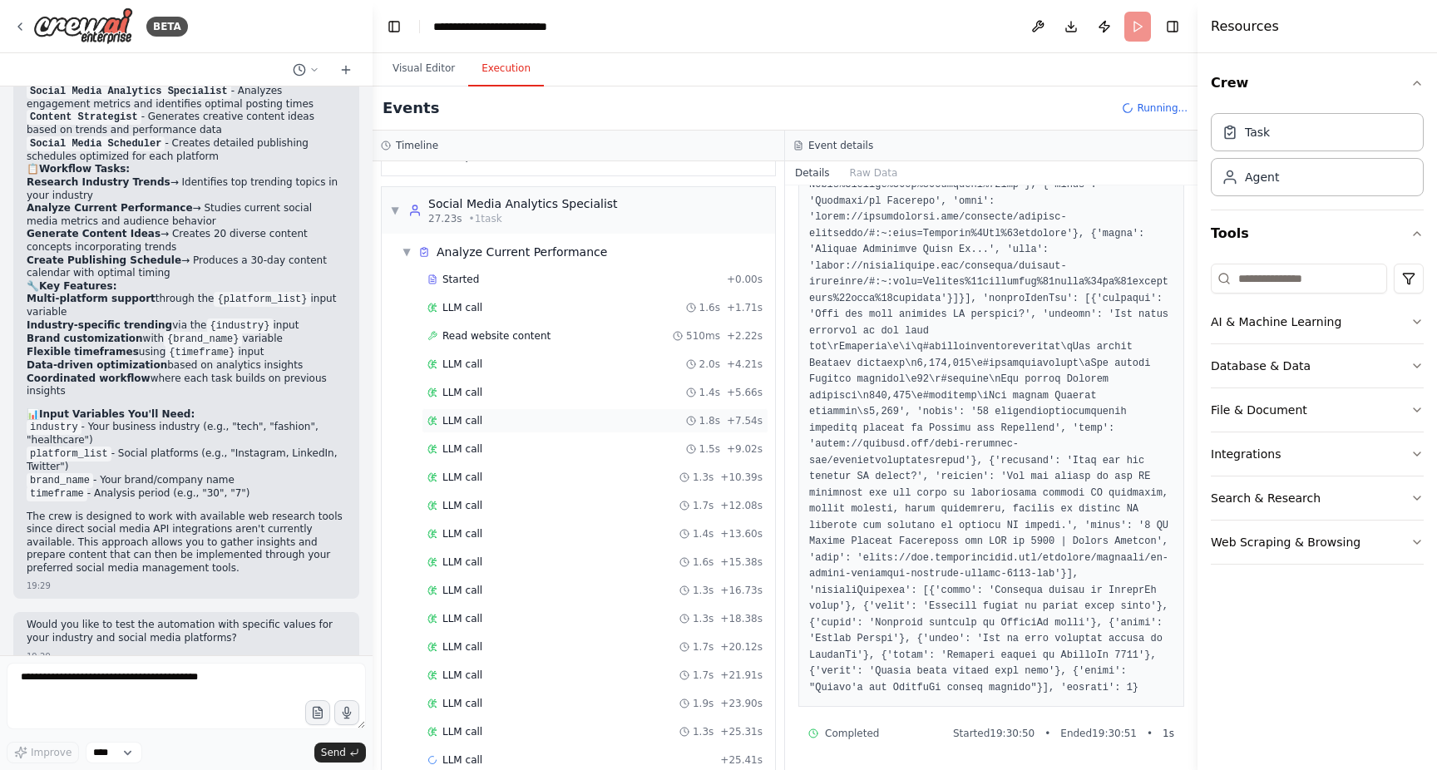
scroll to position [248, 0]
